Goal: Find specific page/section: Find specific page/section

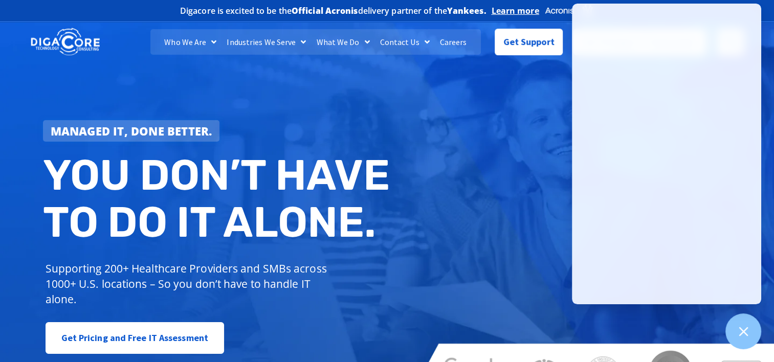
scroll to position [154, 0]
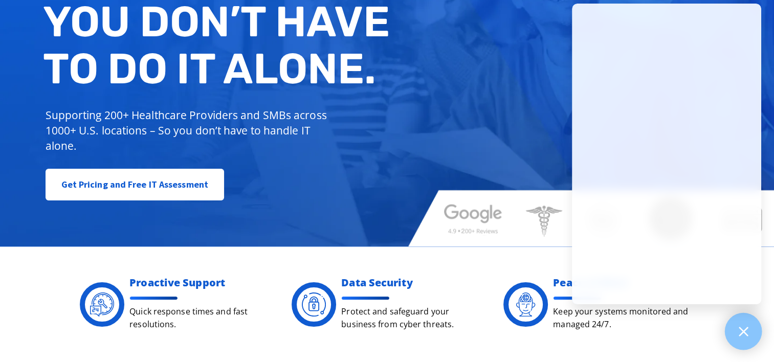
click at [745, 328] on icon at bounding box center [743, 331] width 13 height 13
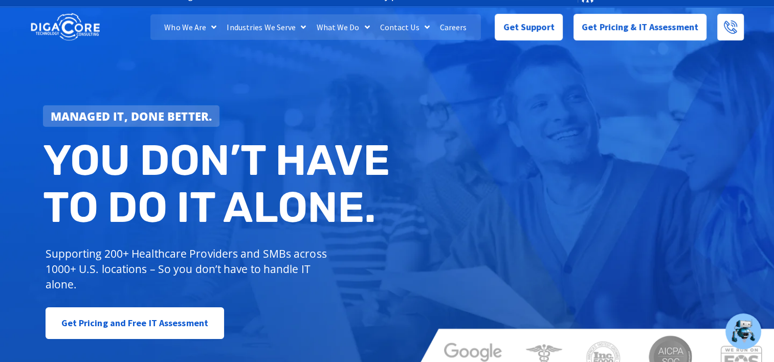
scroll to position [0, 0]
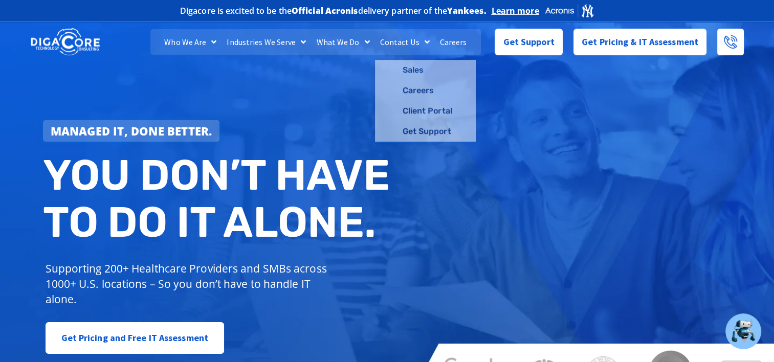
click at [444, 40] on link "Careers" at bounding box center [453, 42] width 37 height 26
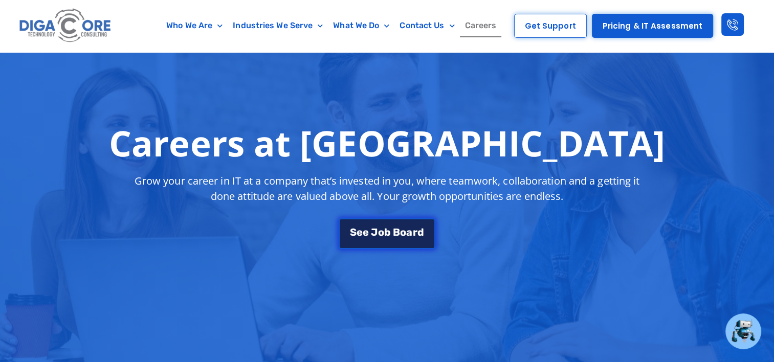
click at [419, 239] on link "S e e J [PERSON_NAME]" at bounding box center [387, 232] width 96 height 31
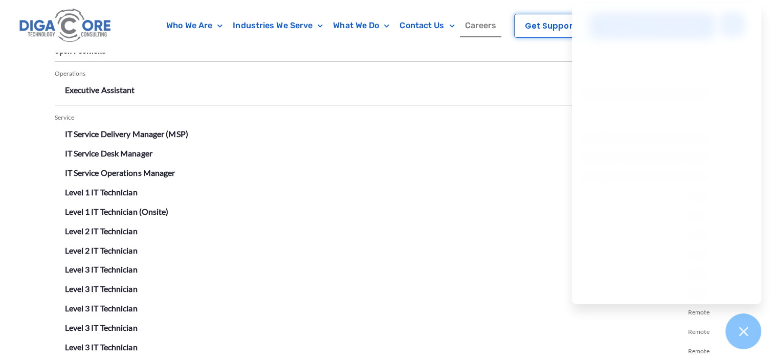
scroll to position [1791, 0]
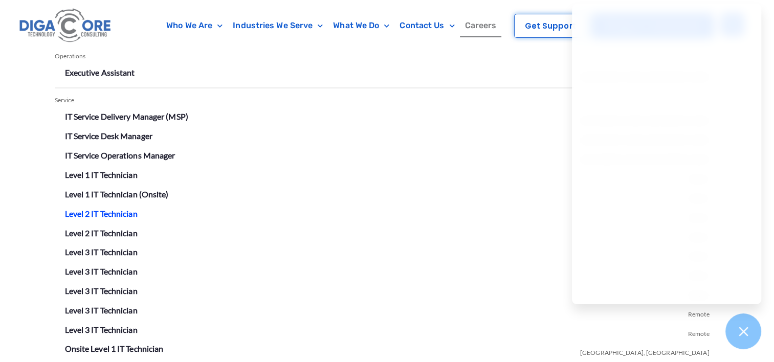
click at [117, 213] on link "Level 2 IT Technician" at bounding box center [101, 213] width 73 height 10
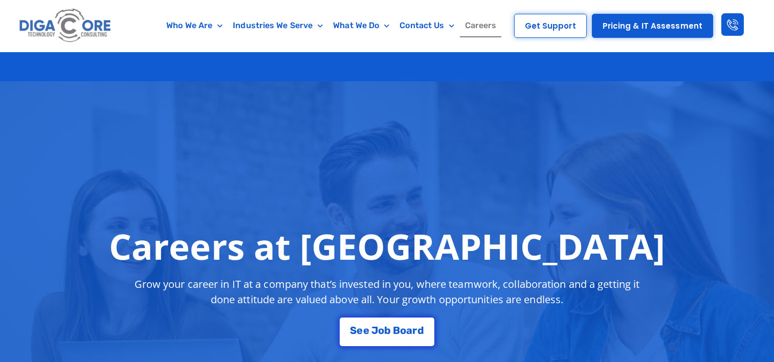
scroll to position [1791, 0]
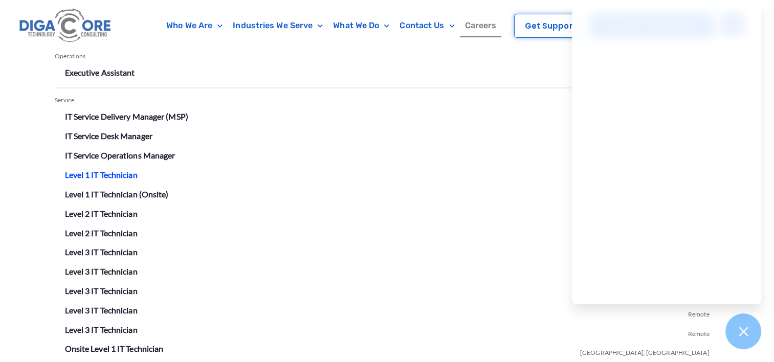
click at [113, 169] on link "Level 1 IT Technician" at bounding box center [101, 174] width 73 height 10
